Goal: Navigation & Orientation: Find specific page/section

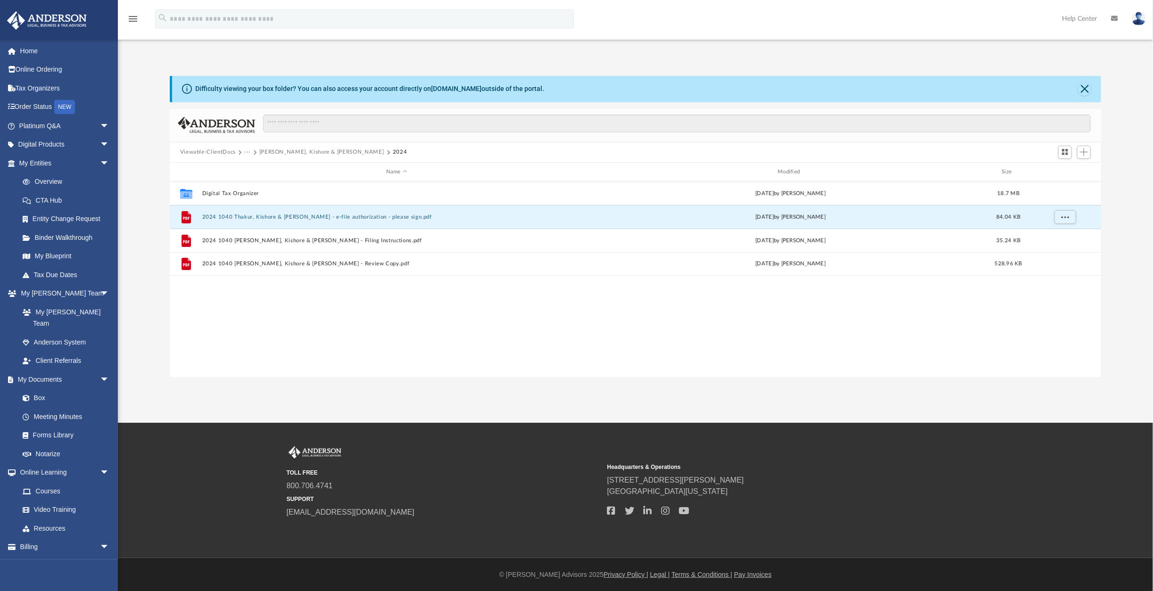
scroll to position [208, 926]
click at [26, 50] on link "Home" at bounding box center [65, 51] width 117 height 19
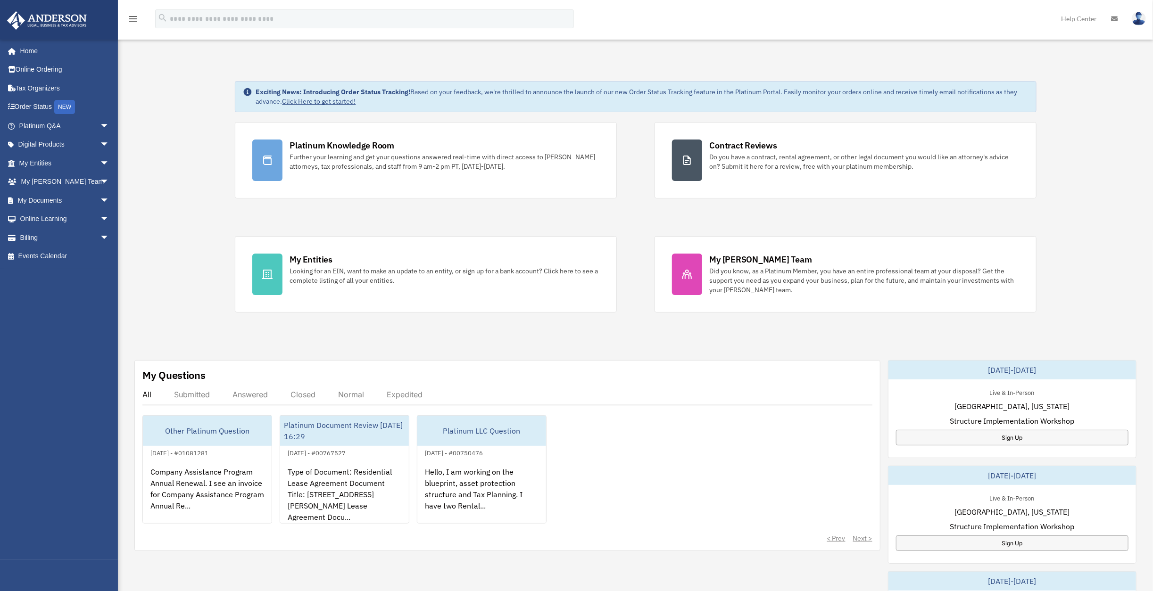
click at [301, 254] on div "My Entities" at bounding box center [311, 260] width 42 height 12
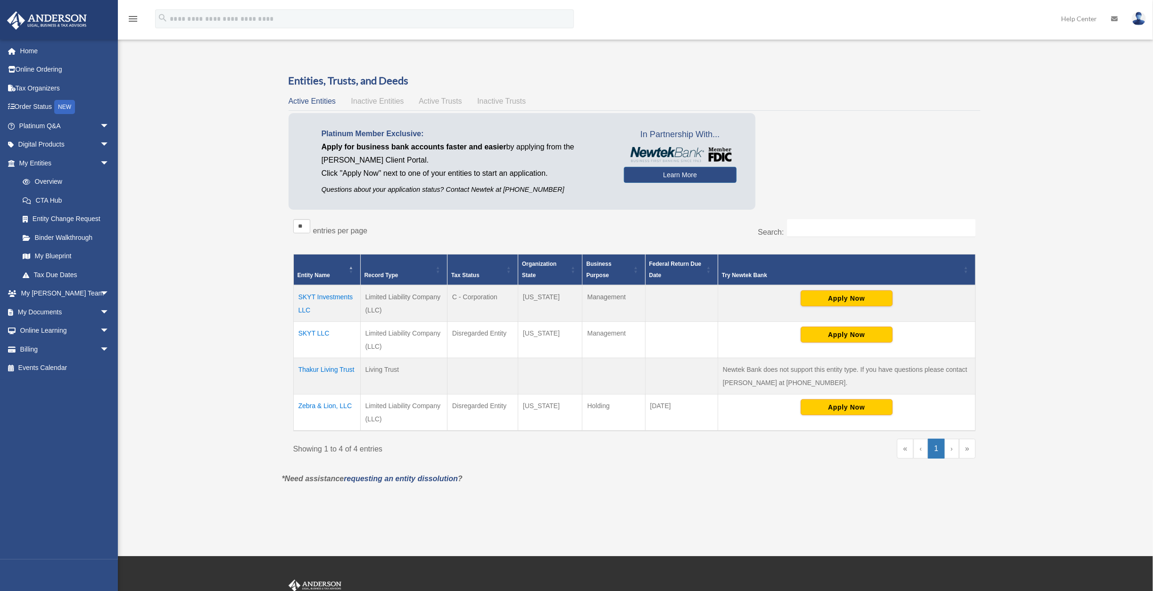
click at [34, 350] on link "Billing arrow_drop_down" at bounding box center [65, 349] width 117 height 19
click at [100, 347] on span "arrow_drop_down" at bounding box center [109, 349] width 19 height 19
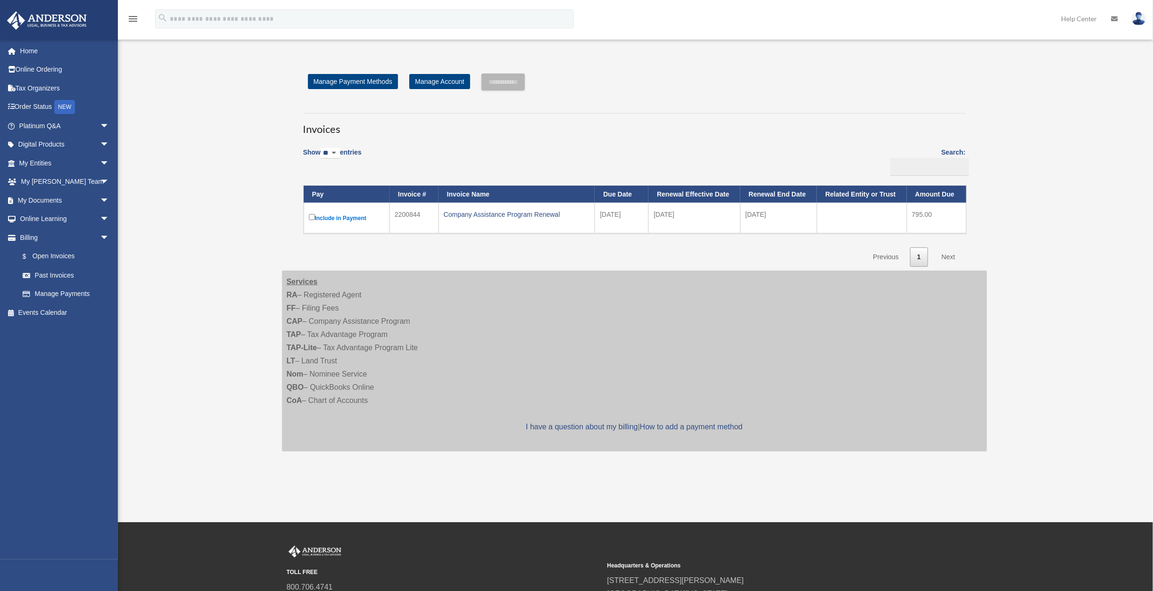
click at [478, 216] on div "Company Assistance Program Renewal" at bounding box center [517, 214] width 146 height 13
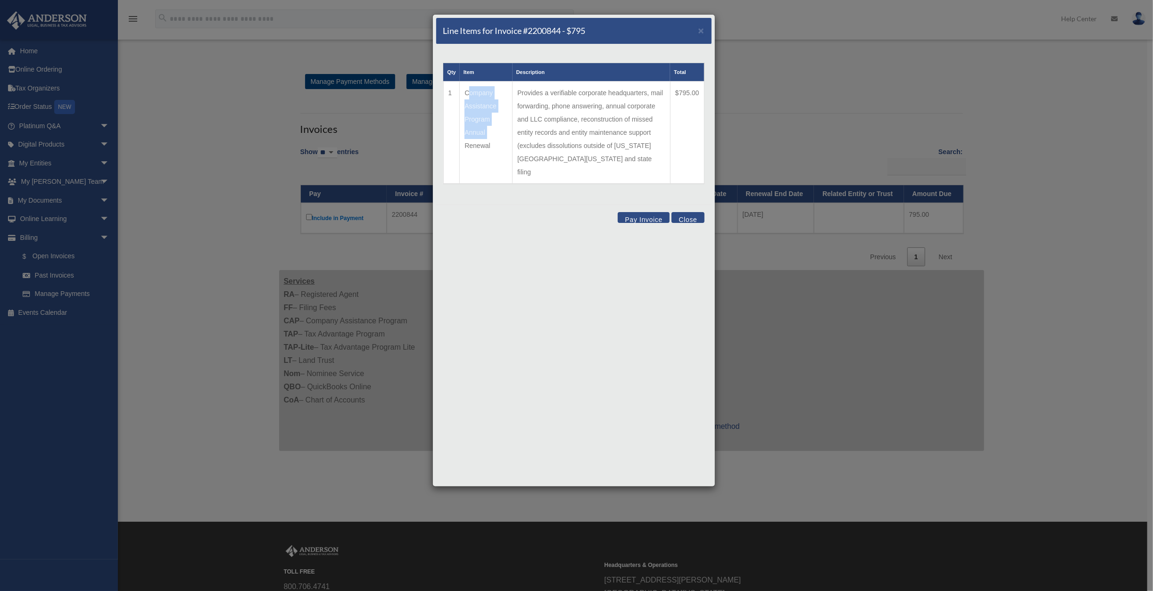
drag, startPoint x: 465, startPoint y: 92, endPoint x: 493, endPoint y: 127, distance: 44.9
click at [493, 127] on td "Company Assistance Program Annual Renewal" at bounding box center [486, 133] width 53 height 103
copy td "Company Assistance Program Annual"
click at [623, 289] on div "Line Items for Invoice #2200844 - $795 × Qty Item Description Total 1 Company A…" at bounding box center [573, 250] width 283 height 473
click at [704, 29] on span "×" at bounding box center [701, 30] width 6 height 11
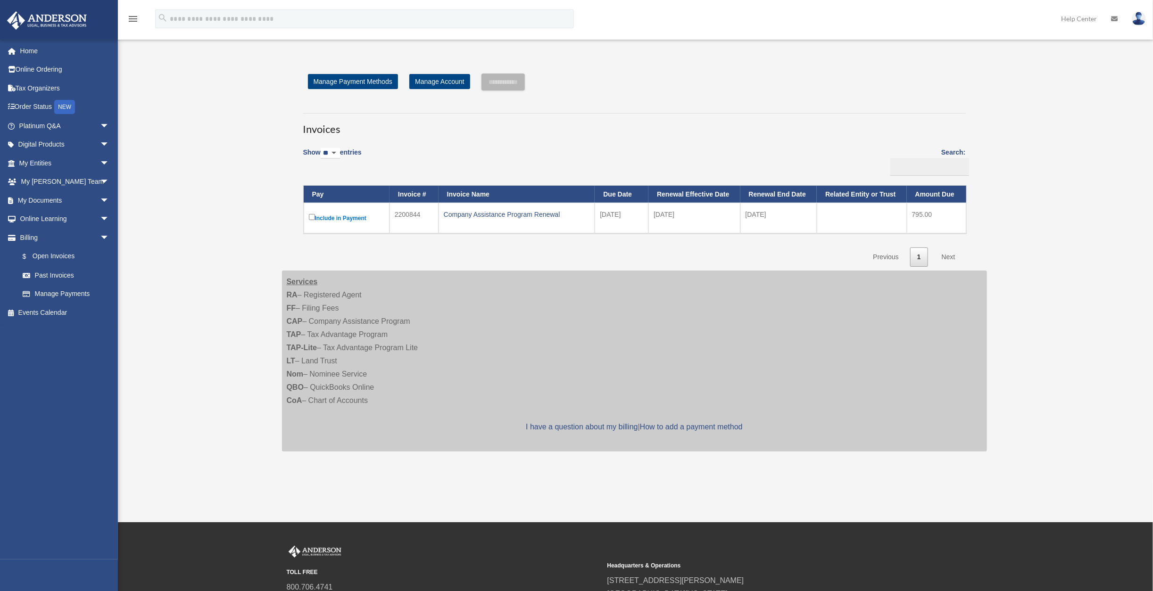
click at [49, 254] on link "$ Open Invoices" at bounding box center [63, 256] width 101 height 19
click at [58, 276] on link "Past Invoices" at bounding box center [66, 275] width 106 height 19
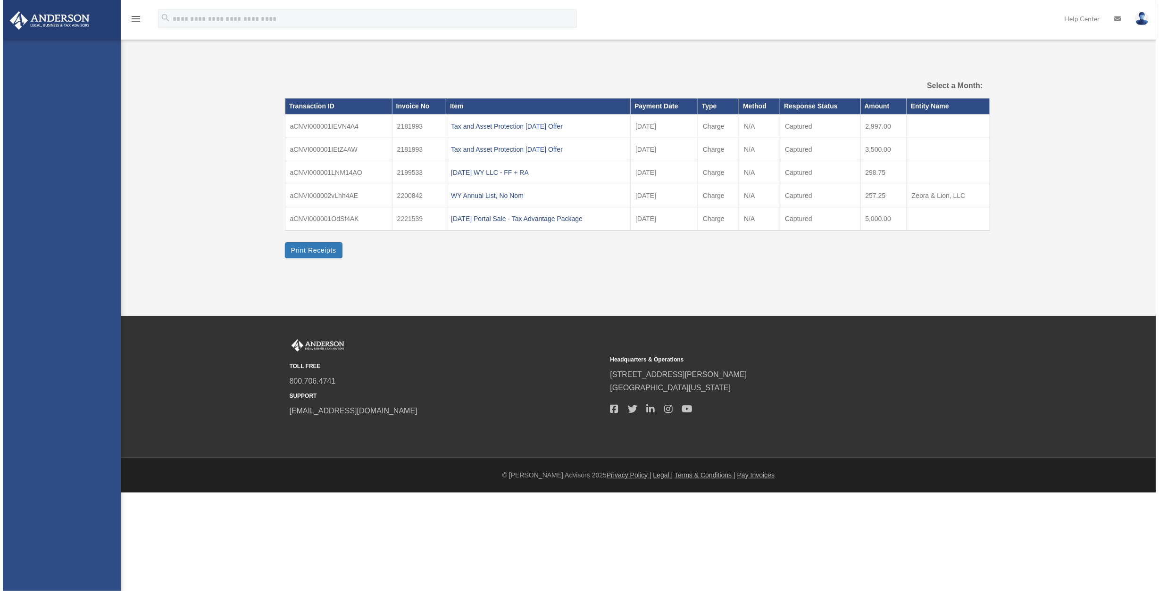
select select
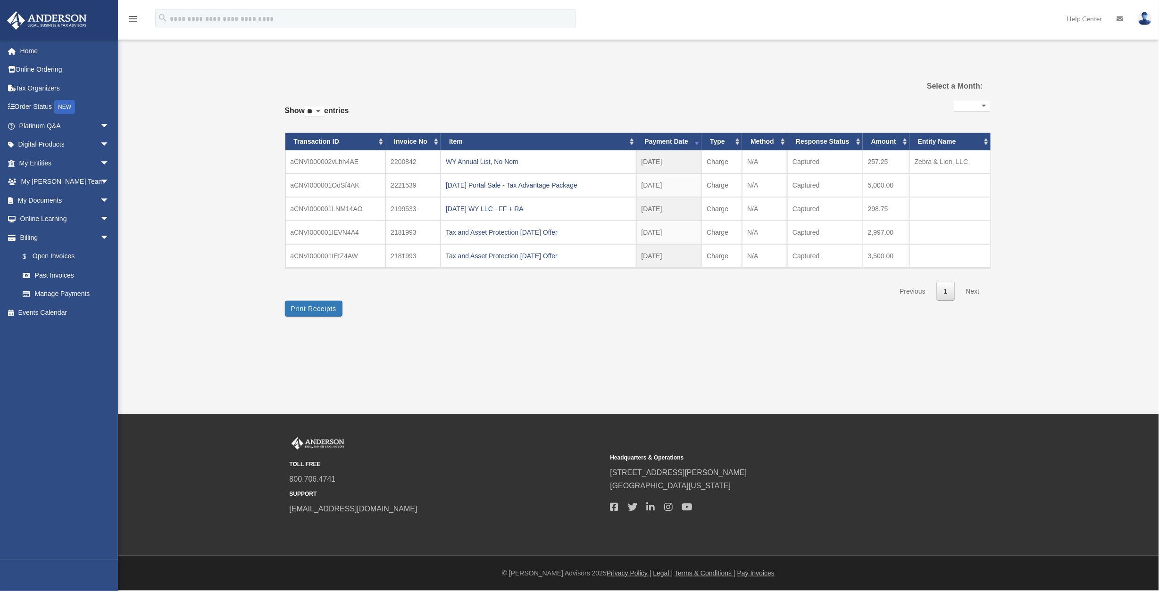
click at [49, 254] on link "$ Open Invoices" at bounding box center [68, 256] width 110 height 19
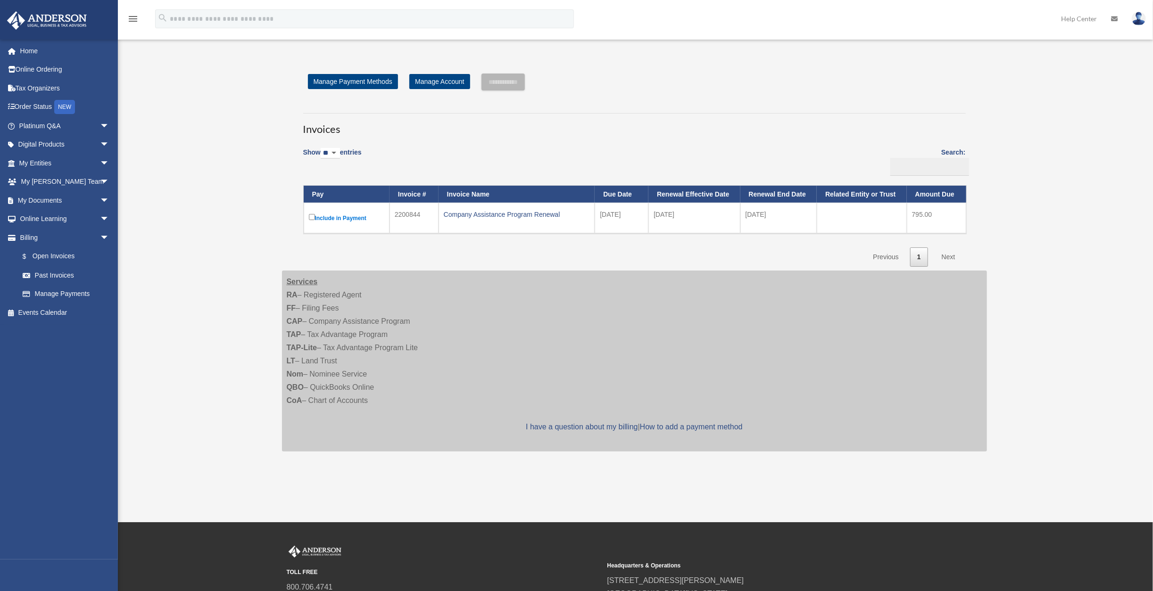
click at [63, 276] on link "Past Invoices" at bounding box center [66, 275] width 106 height 19
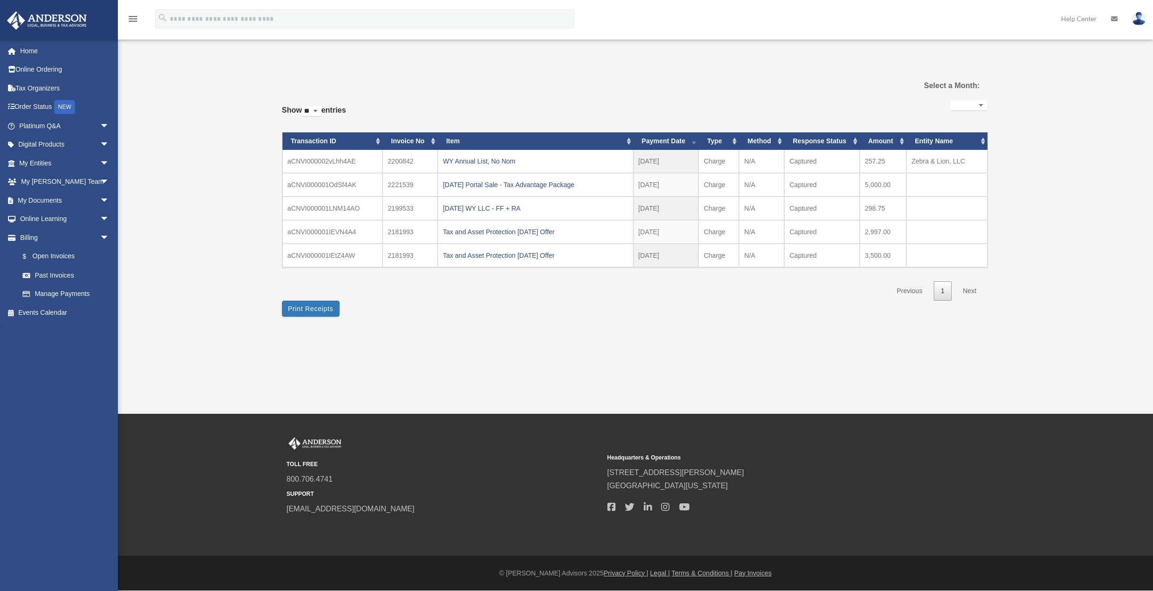
select select
click at [71, 295] on link "Manage Payments" at bounding box center [68, 294] width 110 height 19
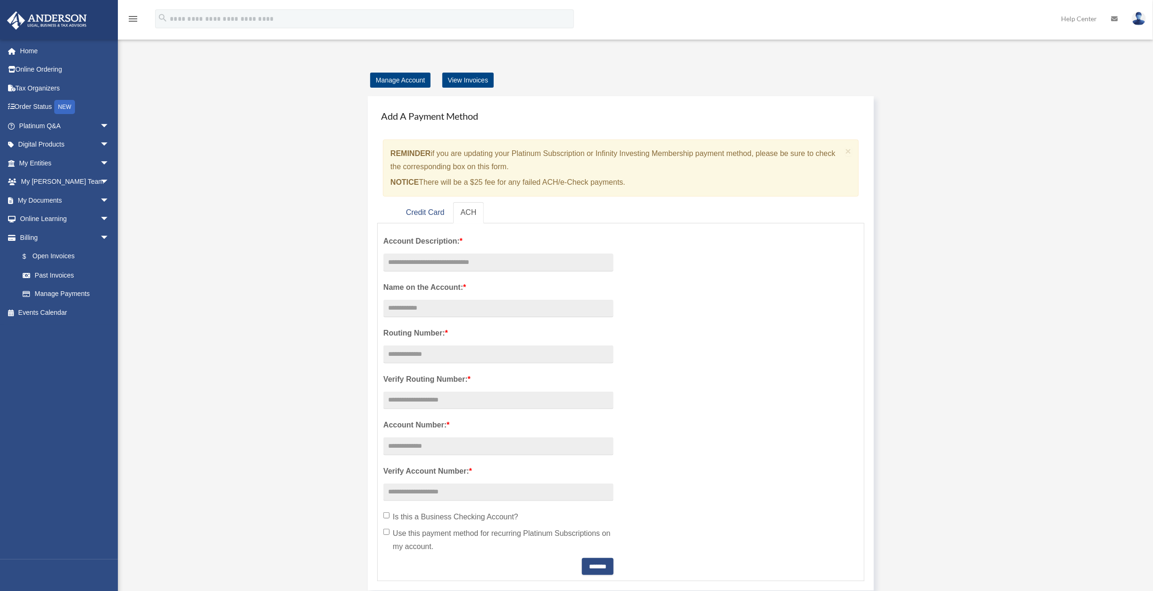
click at [41, 201] on link "My Documents arrow_drop_down" at bounding box center [65, 200] width 117 height 19
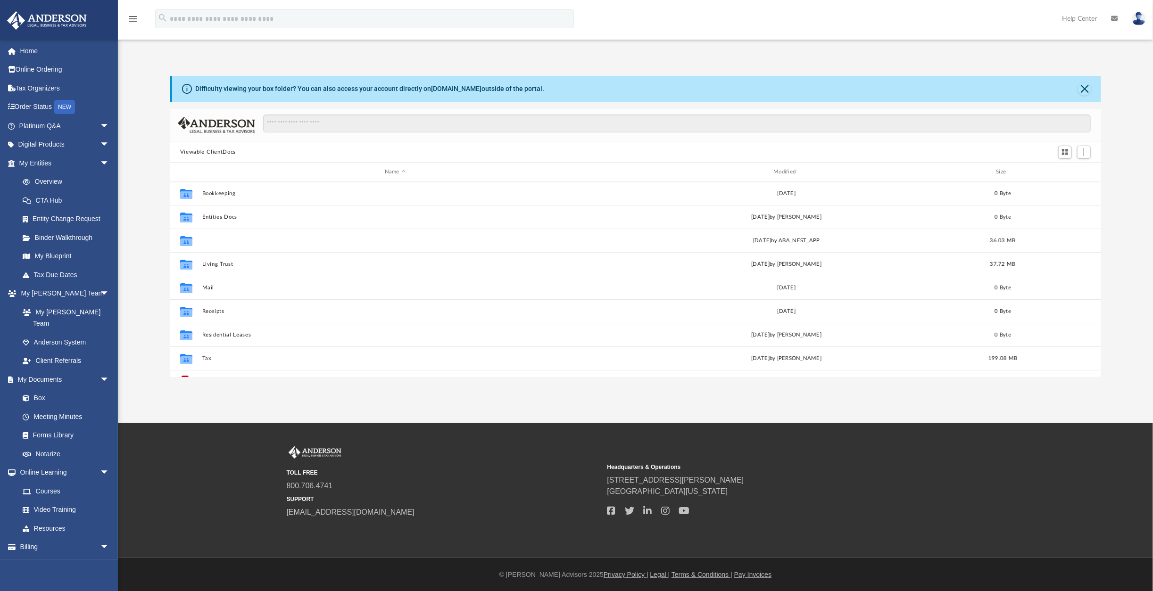
click at [205, 239] on button "Law" at bounding box center [395, 241] width 387 height 6
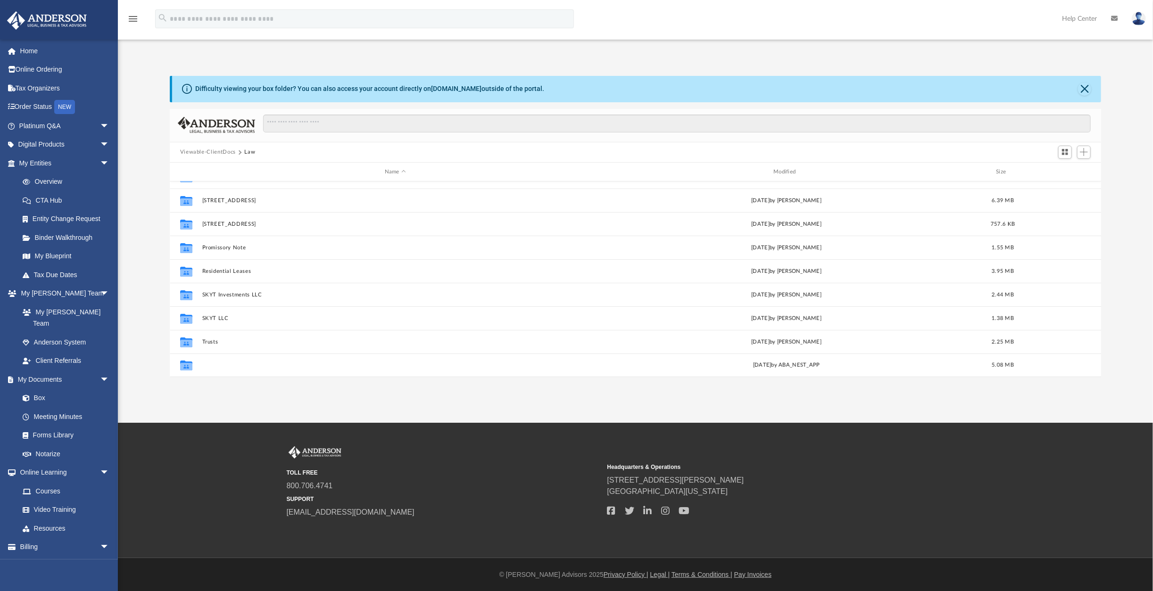
click at [241, 366] on button "Zebra & Lion, LLC" at bounding box center [395, 366] width 387 height 6
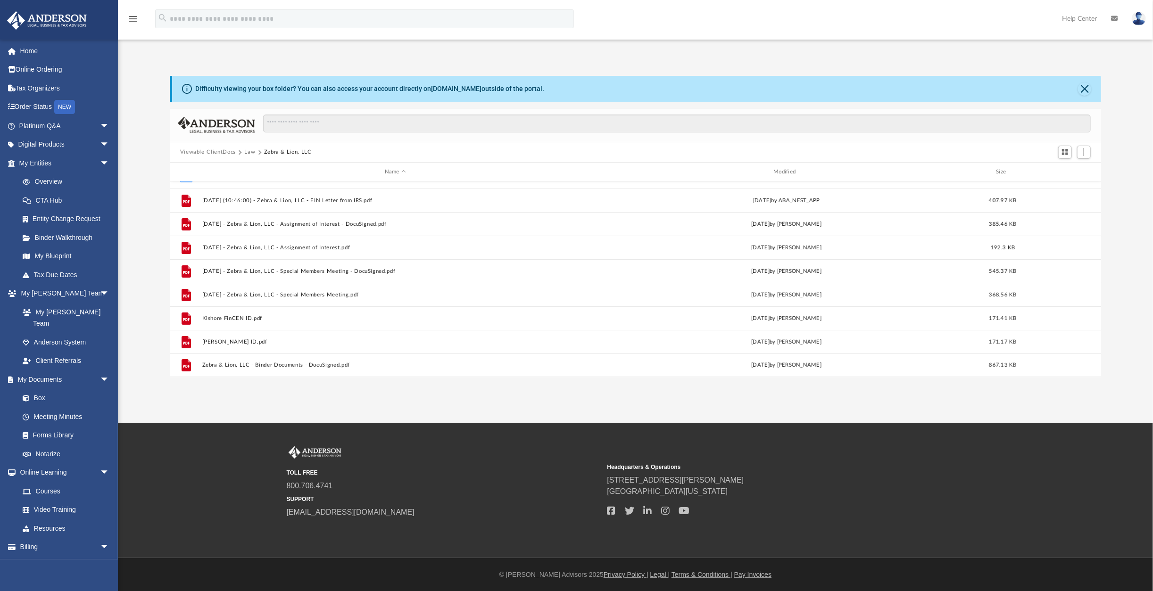
scroll to position [0, 0]
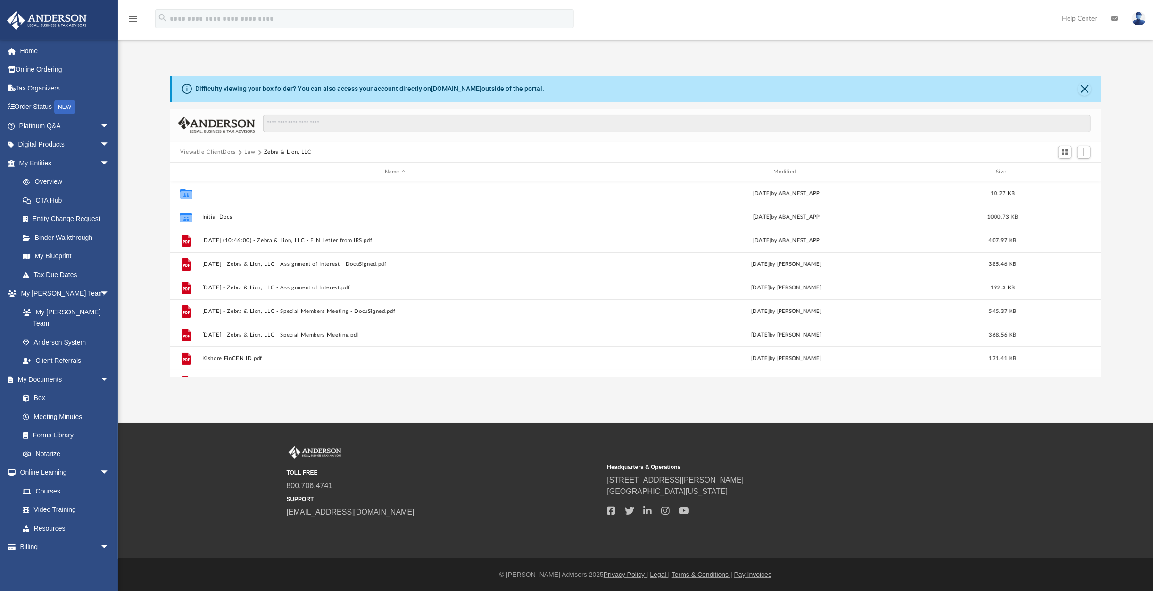
click at [224, 191] on button "Annual Docs" at bounding box center [395, 194] width 387 height 6
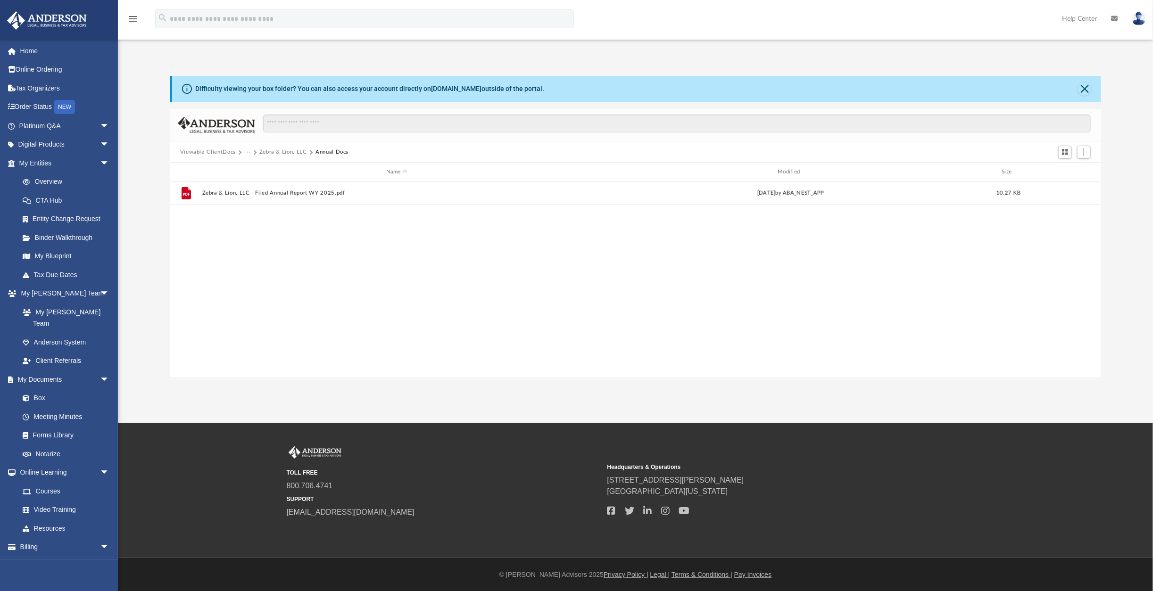
click at [286, 151] on button "Zebra & Lion, LLC" at bounding box center [283, 152] width 48 height 8
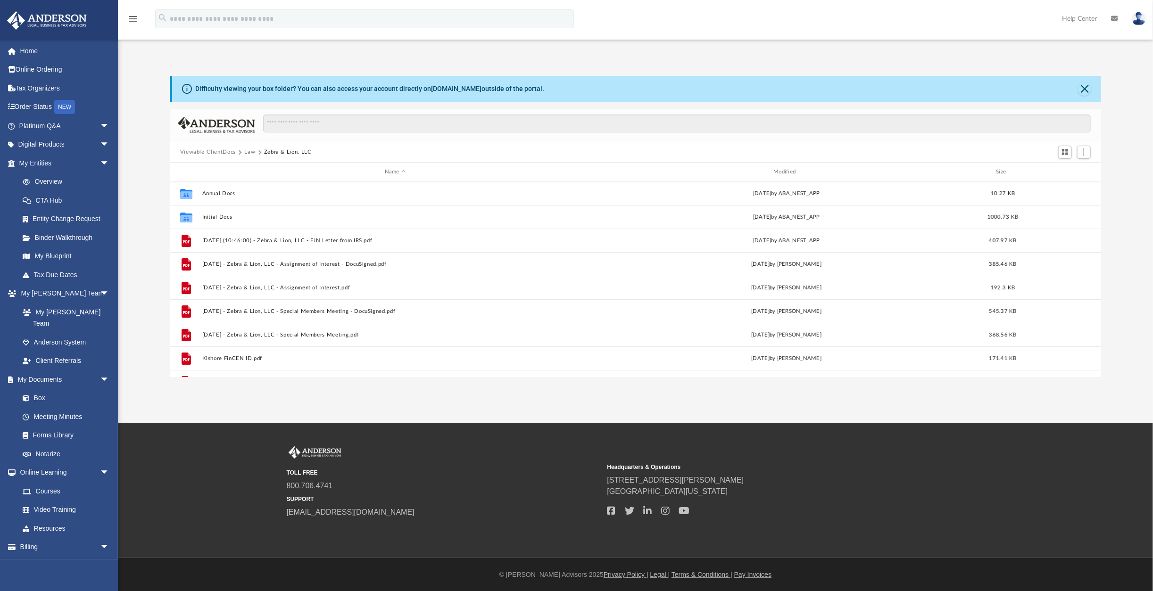
click at [248, 154] on button "Law" at bounding box center [249, 152] width 11 height 8
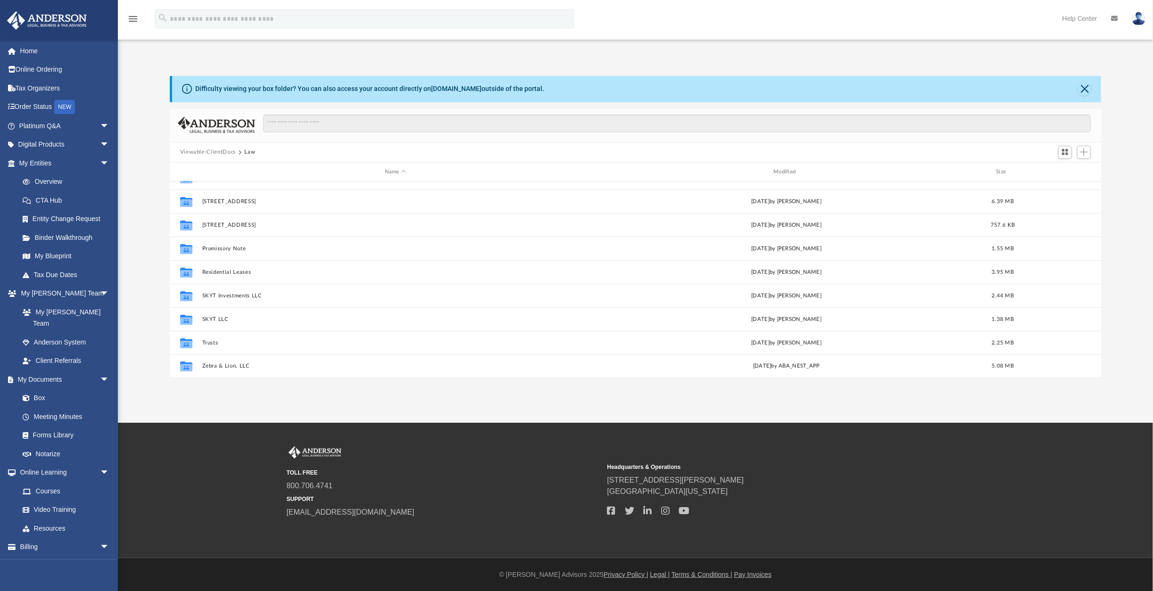
scroll to position [40, 0]
click at [202, 340] on button "Trusts" at bounding box center [395, 342] width 387 height 6
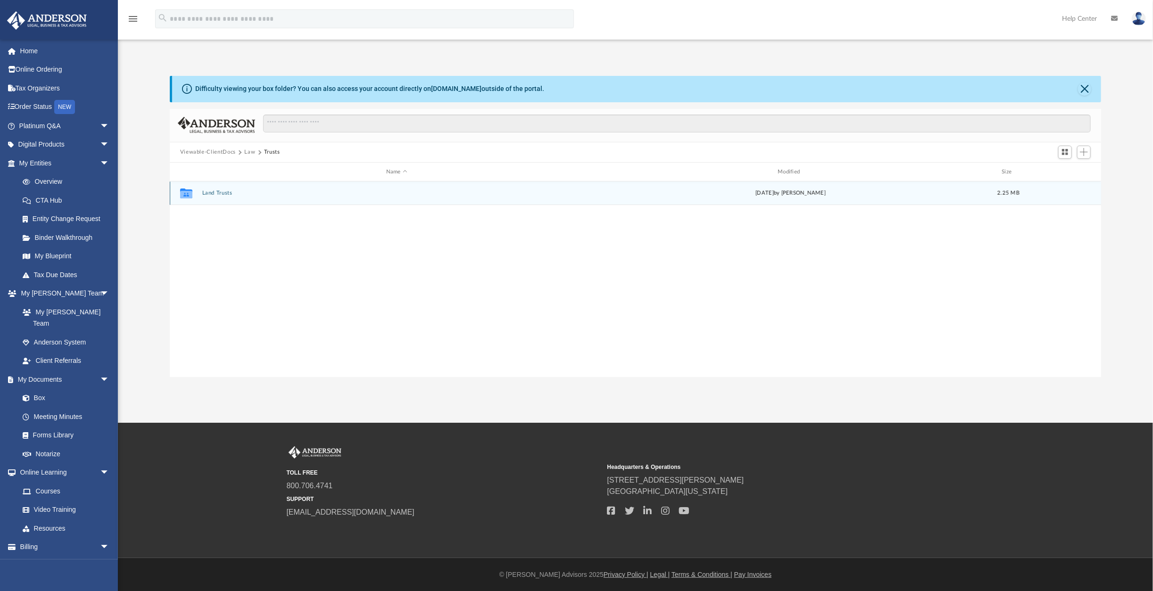
scroll to position [0, 0]
click at [220, 190] on div "Collaborated Folder Land Trusts Mon Jul 21 2025 by Kishore Thakur 2.25 MB" at bounding box center [636, 194] width 932 height 24
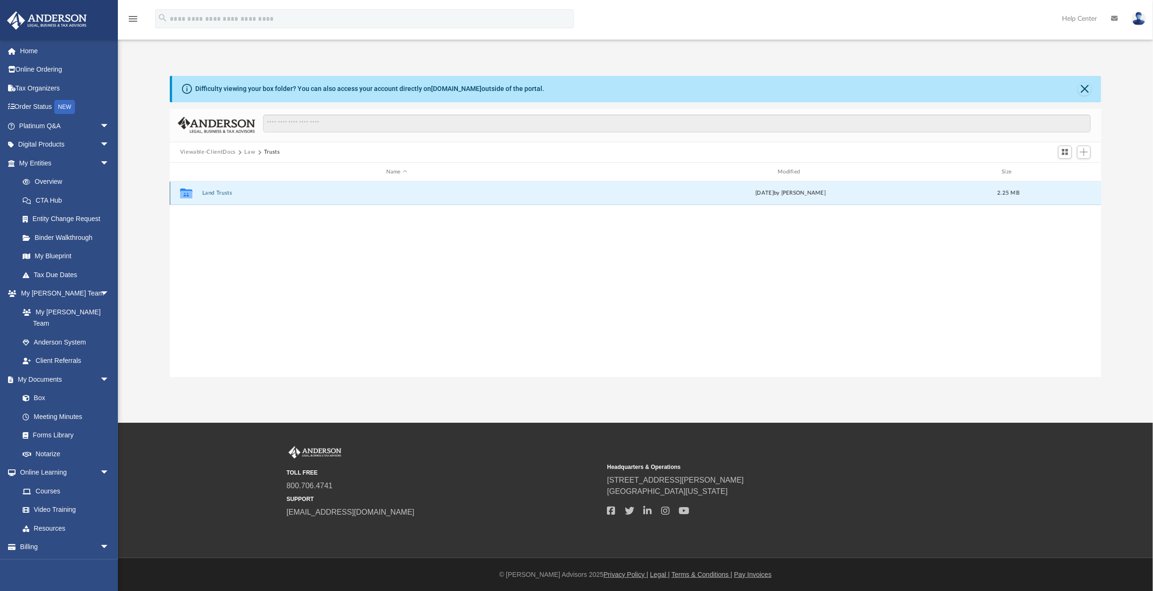
click at [222, 187] on div "Collaborated Folder Land Trusts Mon Jul 21 2025 by Kishore Thakur 2.25 MB" at bounding box center [636, 194] width 932 height 24
click at [221, 193] on button "Land Trusts" at bounding box center [397, 194] width 390 height 6
click at [260, 193] on button "Land Trust - 5682 Blazing Star Road Trust" at bounding box center [397, 194] width 390 height 6
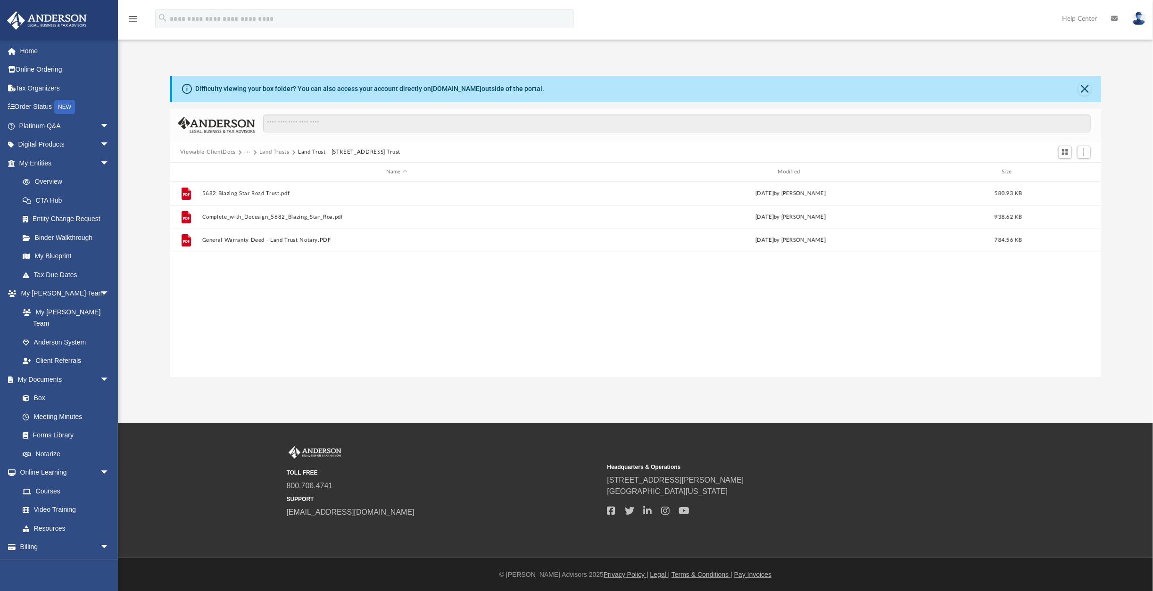
click at [24, 51] on link "Home" at bounding box center [65, 51] width 117 height 19
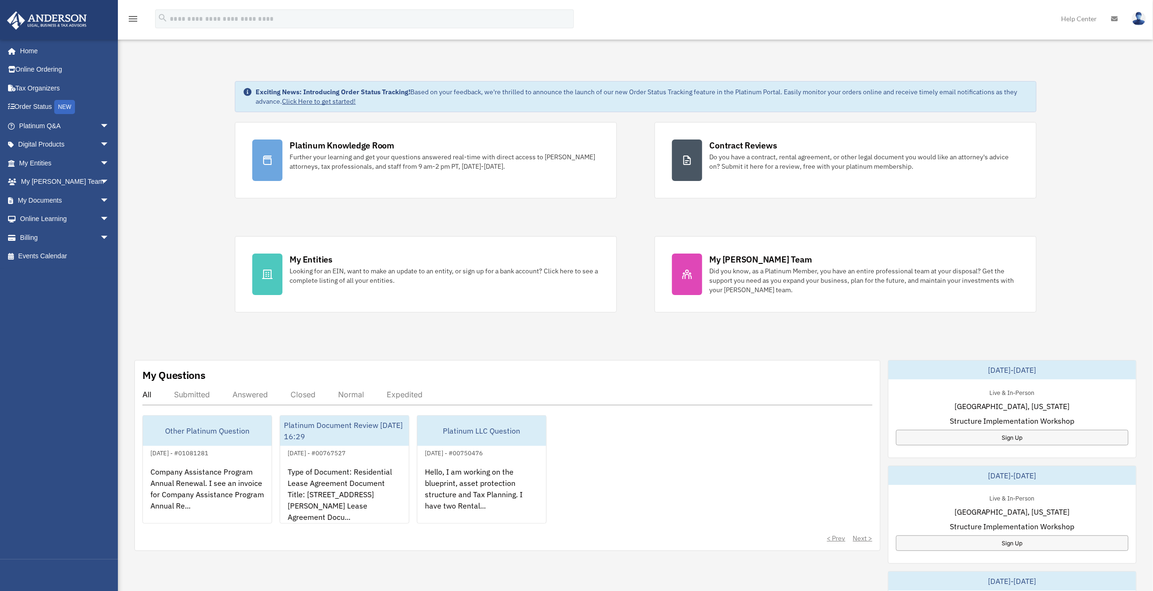
click at [1089, 166] on div "Exciting News: Introducing Order Status Tracking! Based on your feedback, we're…" at bounding box center [635, 482] width 1049 height 848
click at [53, 223] on link "Online Learning arrow_drop_down" at bounding box center [65, 219] width 117 height 19
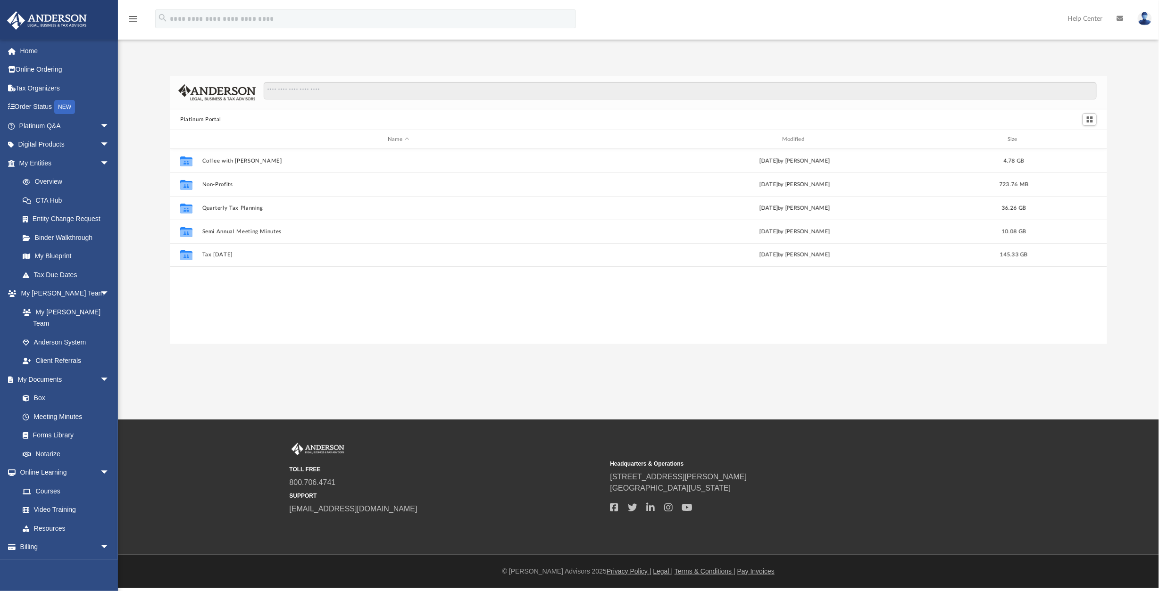
scroll to position [208, 931]
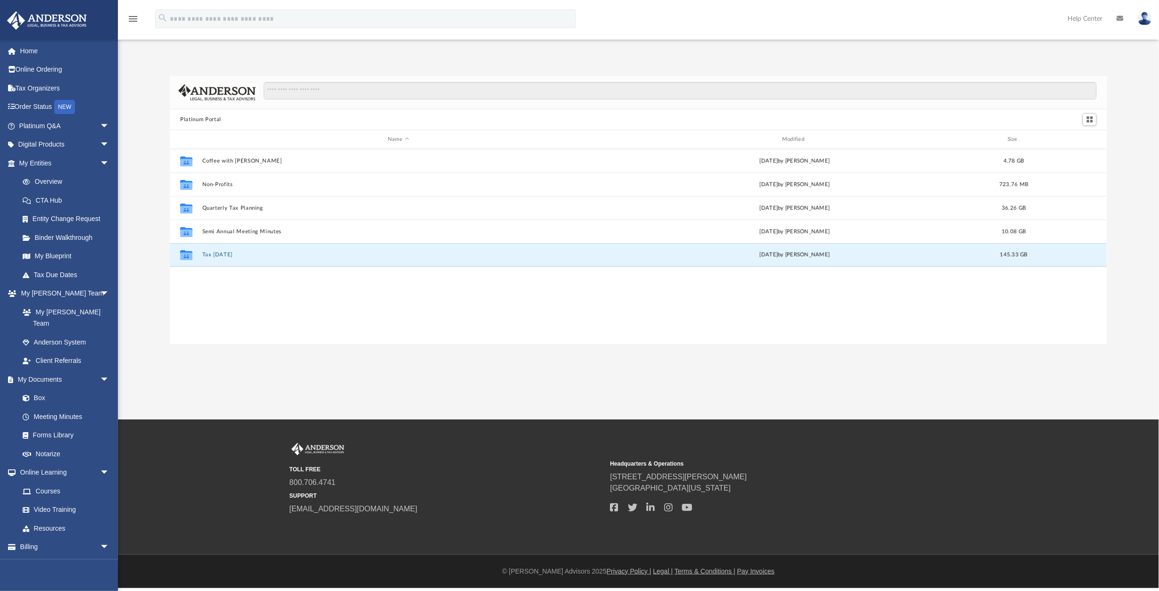
click at [223, 255] on button "Tax [DATE]" at bounding box center [398, 255] width 392 height 6
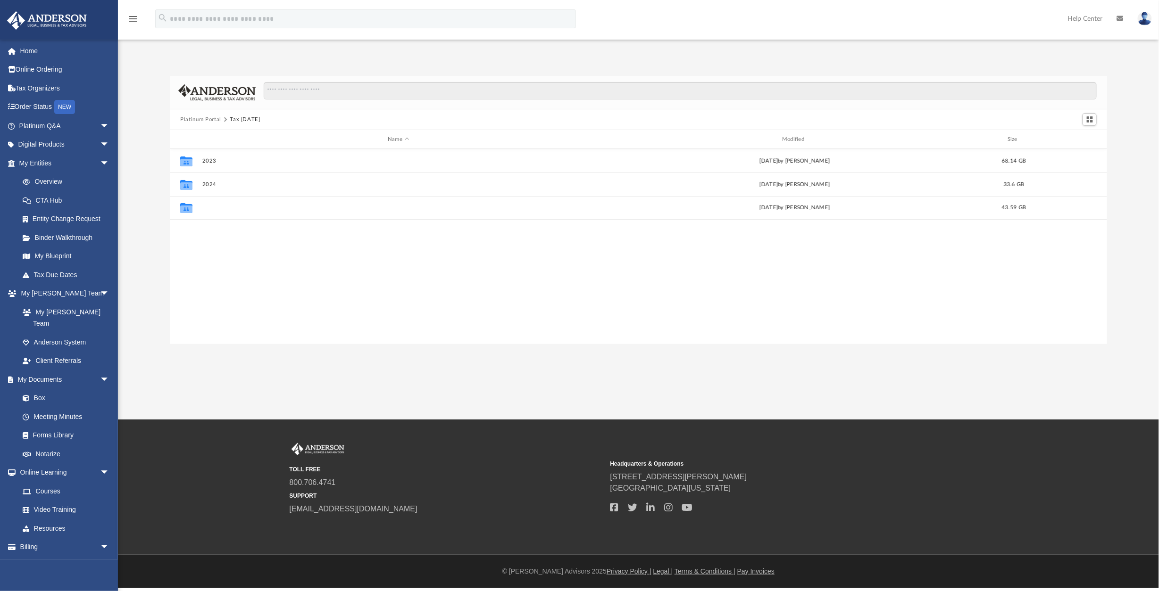
click at [208, 208] on button "2025" at bounding box center [398, 208] width 392 height 6
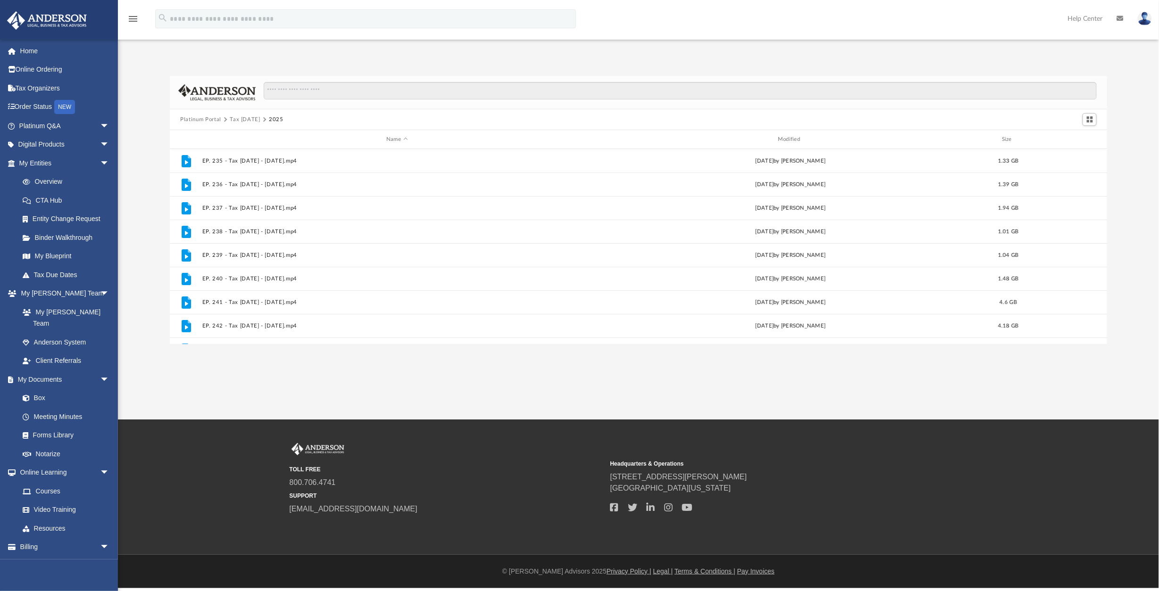
click at [40, 125] on link "Platinum Q&A arrow_drop_down" at bounding box center [65, 125] width 117 height 19
click at [101, 125] on span "arrow_drop_down" at bounding box center [109, 125] width 19 height 19
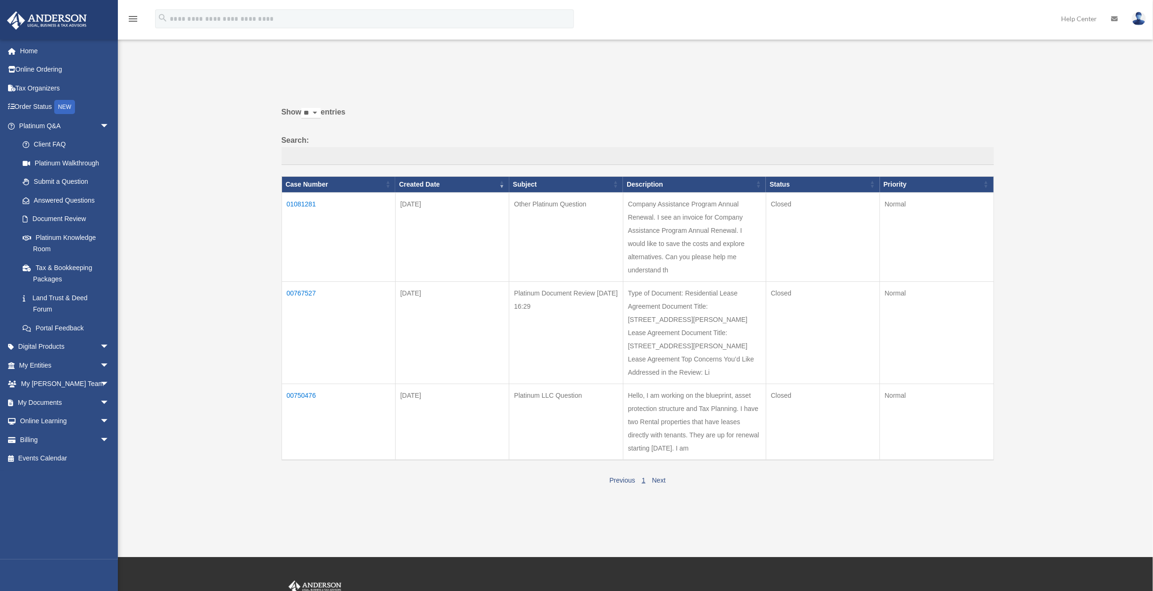
click at [71, 233] on link "Platinum Knowledge Room" at bounding box center [66, 243] width 106 height 30
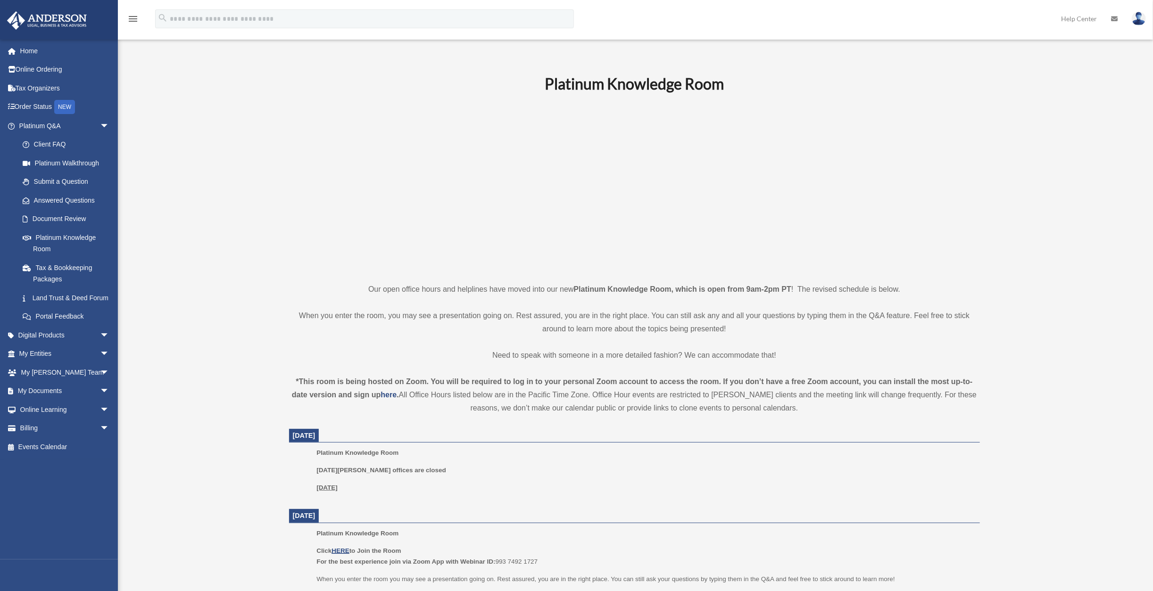
click at [62, 234] on link "Platinum Knowledge Room" at bounding box center [66, 243] width 106 height 30
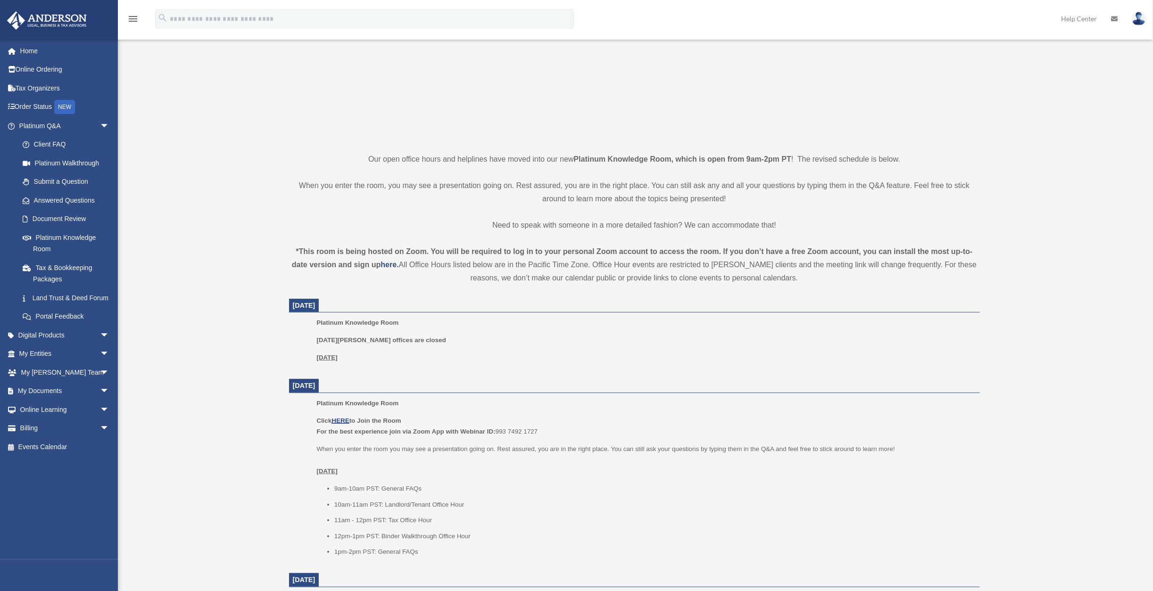
scroll to position [151, 0]
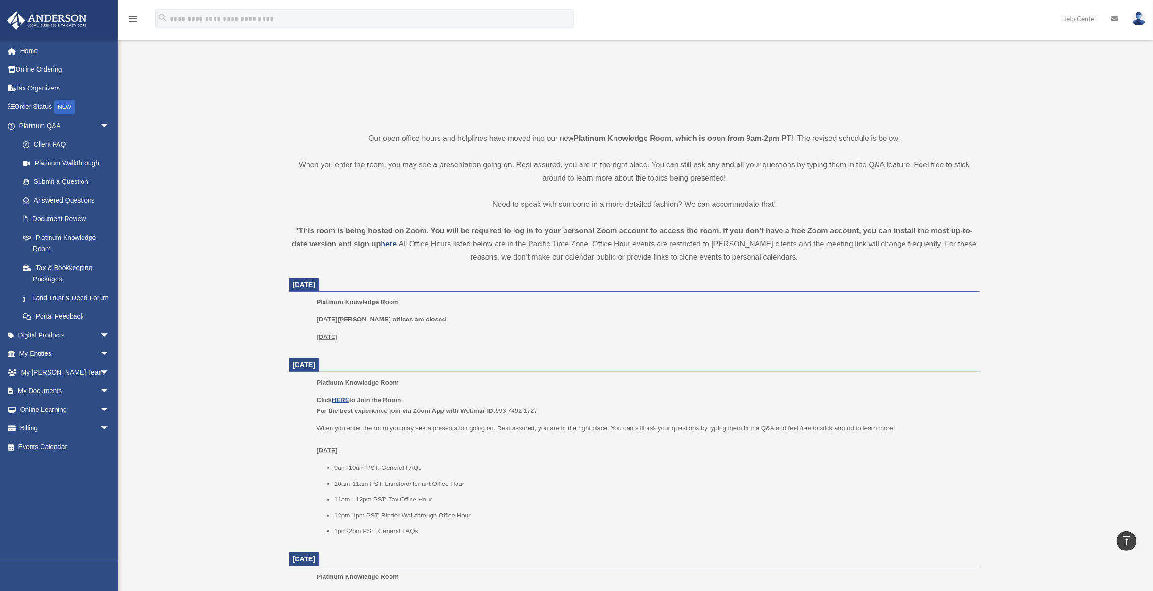
click at [101, 401] on span "arrow_drop_down" at bounding box center [109, 391] width 19 height 19
click at [100, 360] on span "arrow_drop_down" at bounding box center [109, 354] width 19 height 19
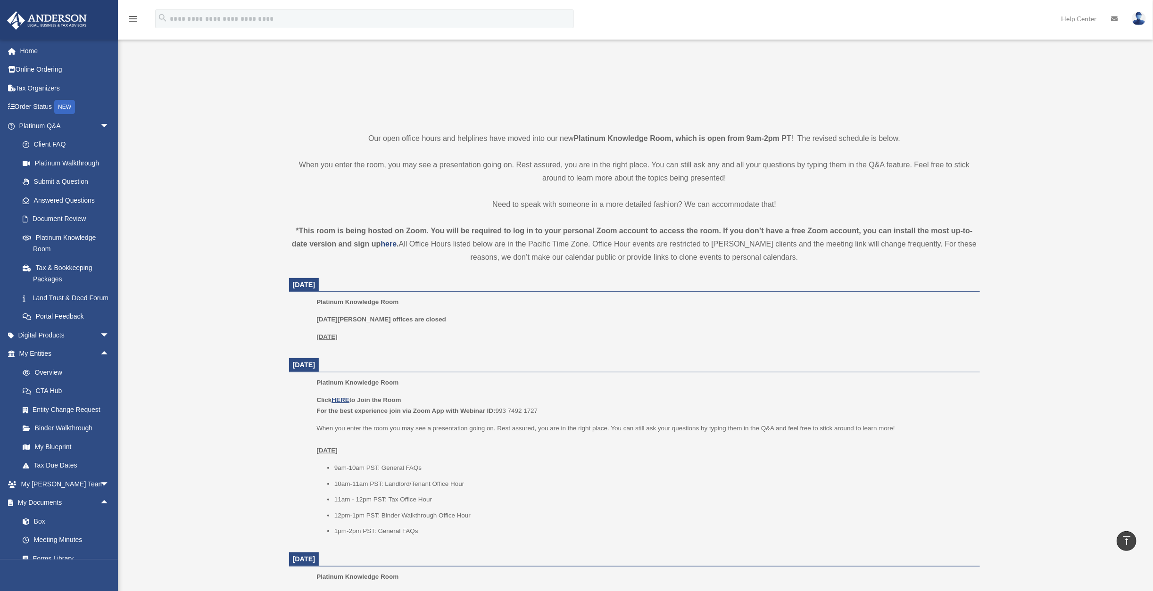
click at [57, 455] on link "My Blueprint" at bounding box center [68, 447] width 110 height 19
